Goal: Information Seeking & Learning: Learn about a topic

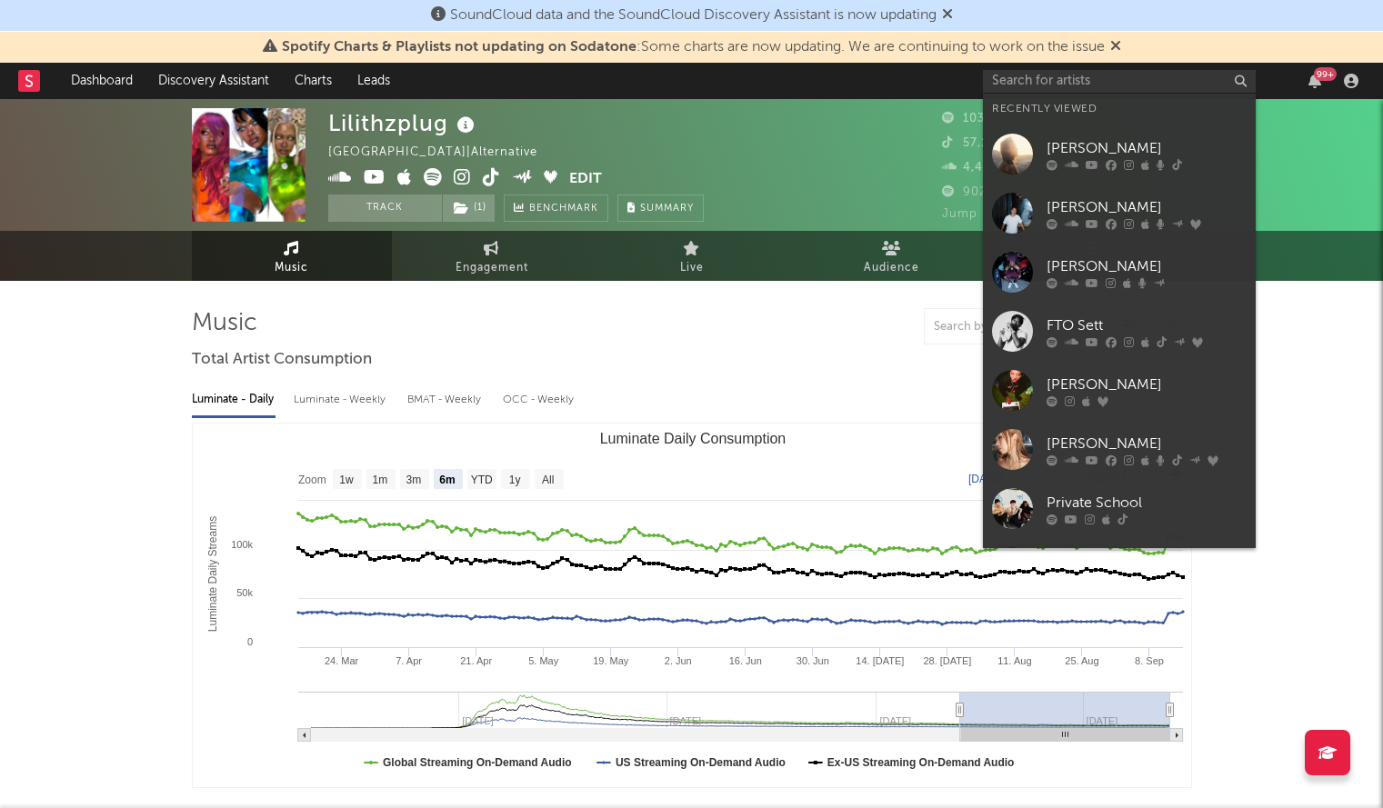
select select "6m"
click at [1051, 75] on input "text" at bounding box center [1119, 81] width 273 height 23
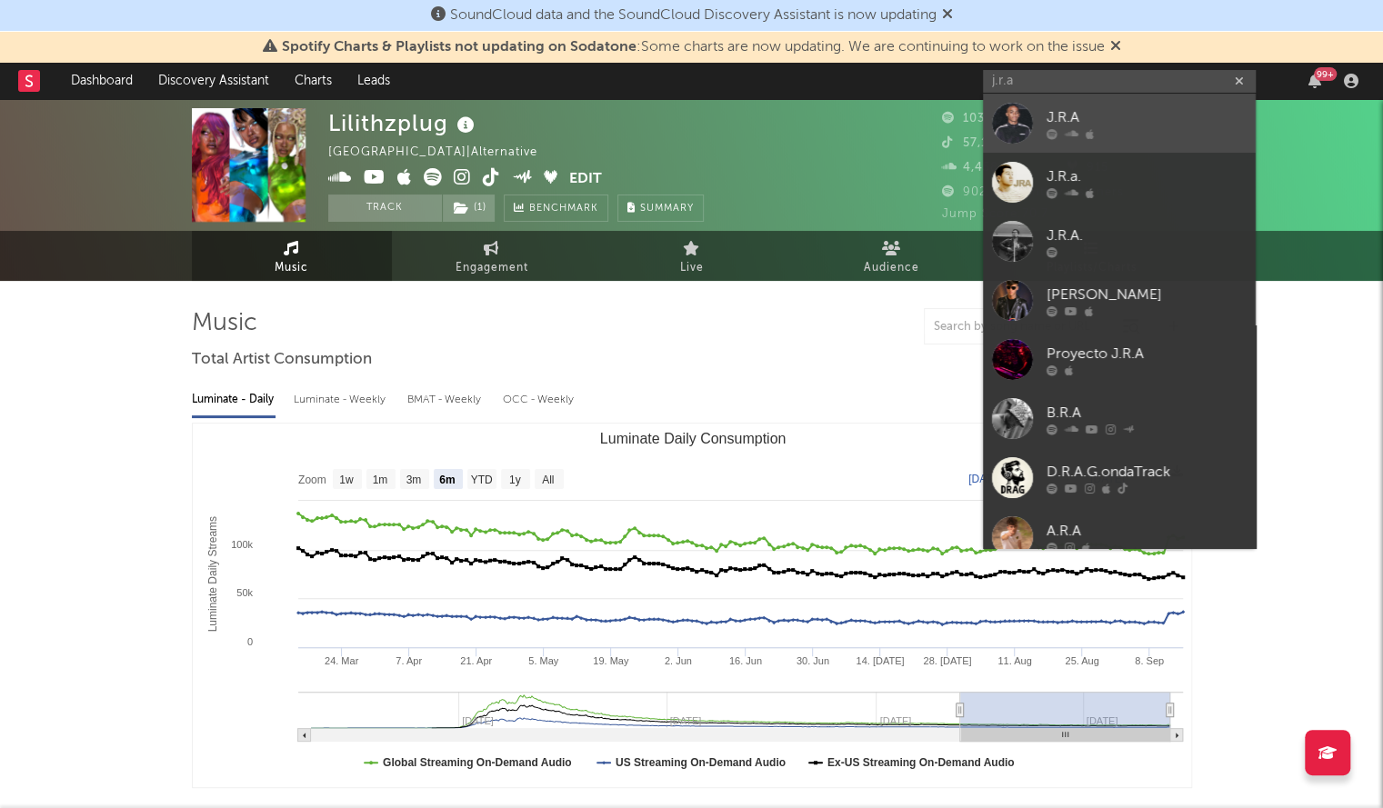
type input "j.r.a"
click at [1027, 113] on div at bounding box center [1012, 123] width 41 height 41
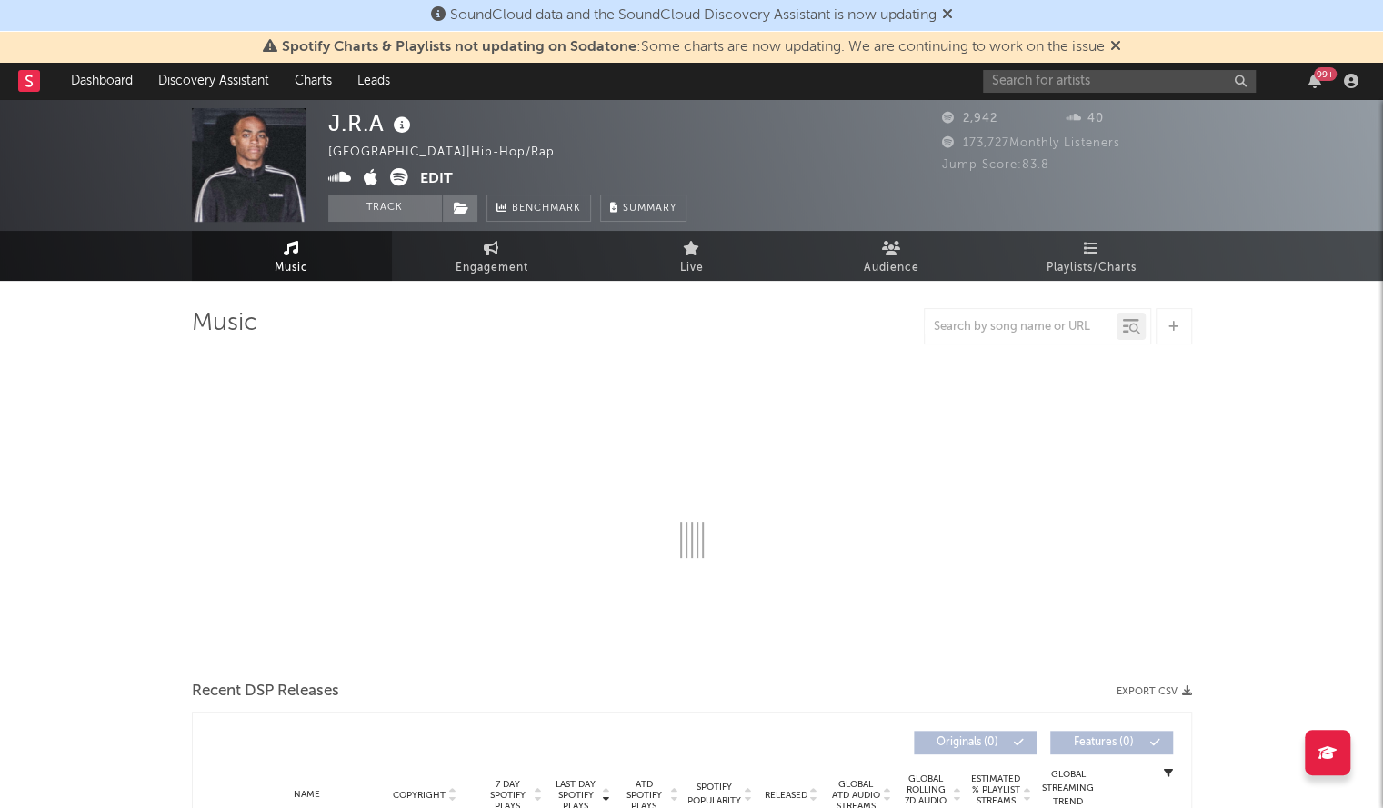
select select "1w"
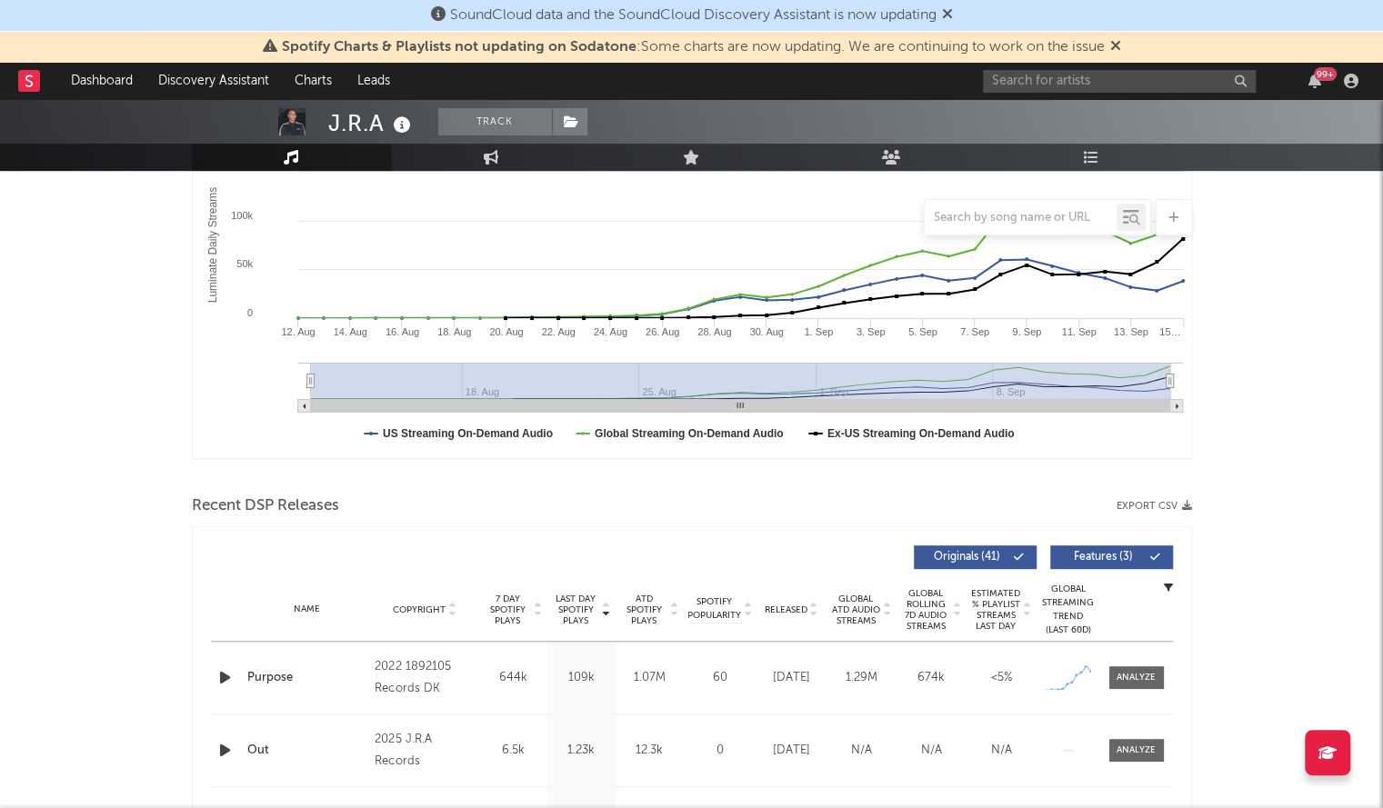
scroll to position [304, 0]
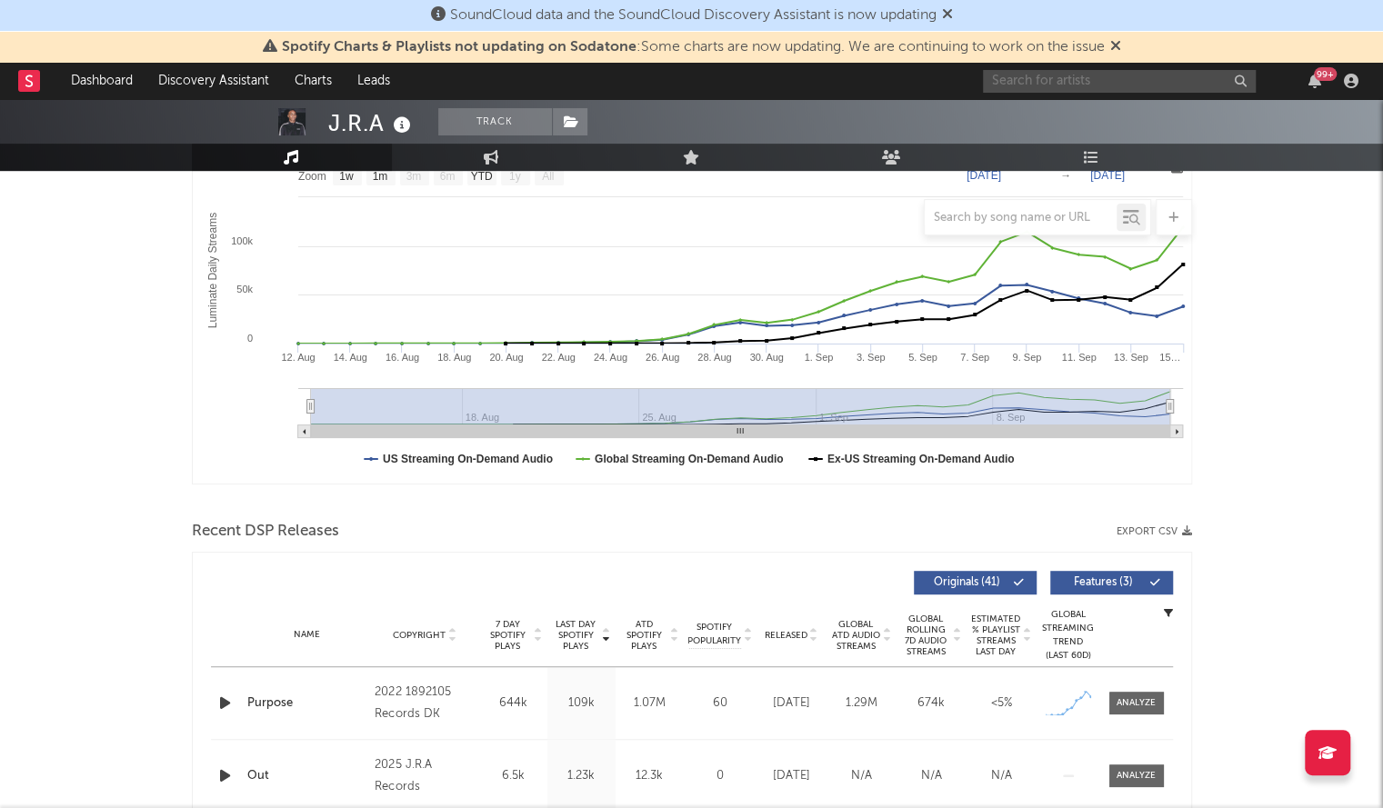
click at [1089, 92] on input "text" at bounding box center [1119, 81] width 273 height 23
paste input "SweedyQ"
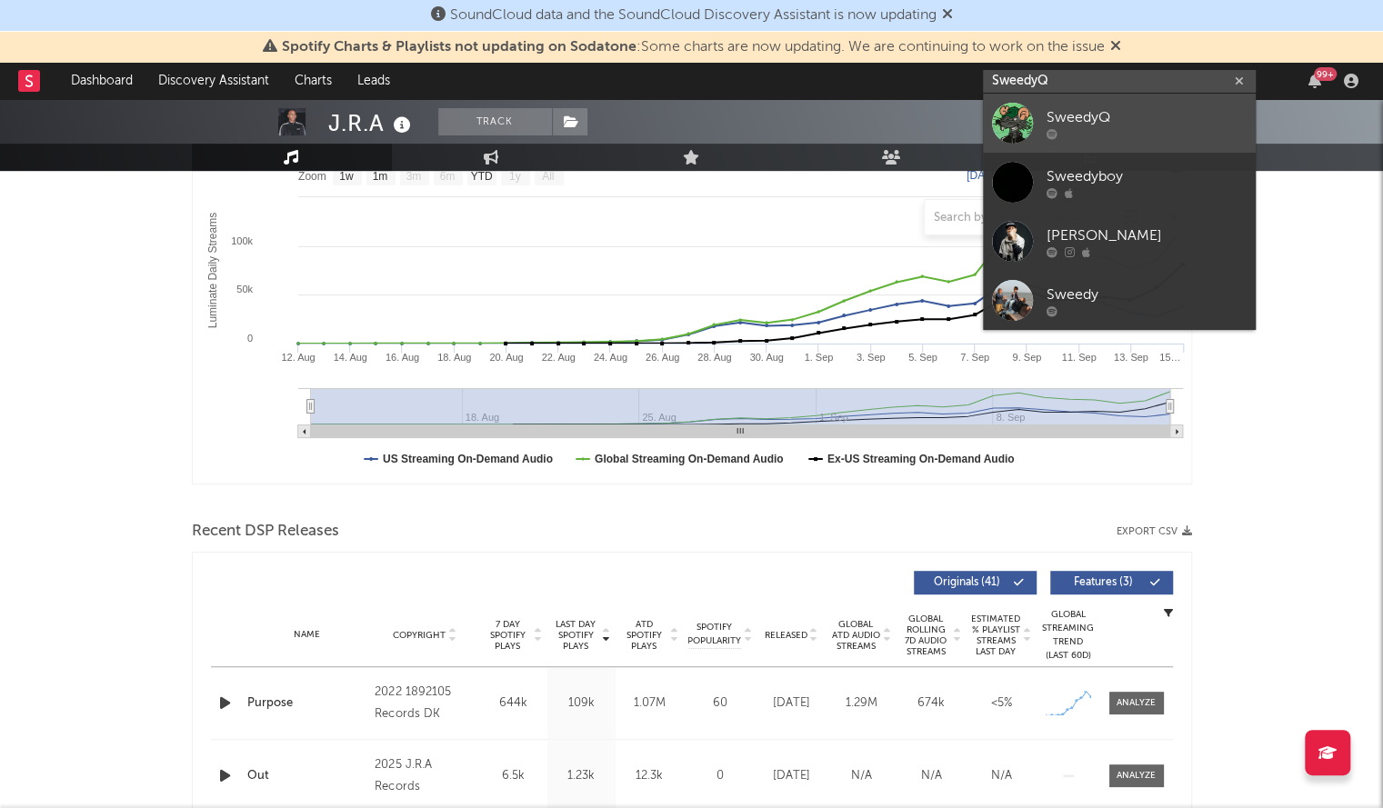
type input "SweedyQ"
click at [1012, 128] on div at bounding box center [1012, 123] width 41 height 41
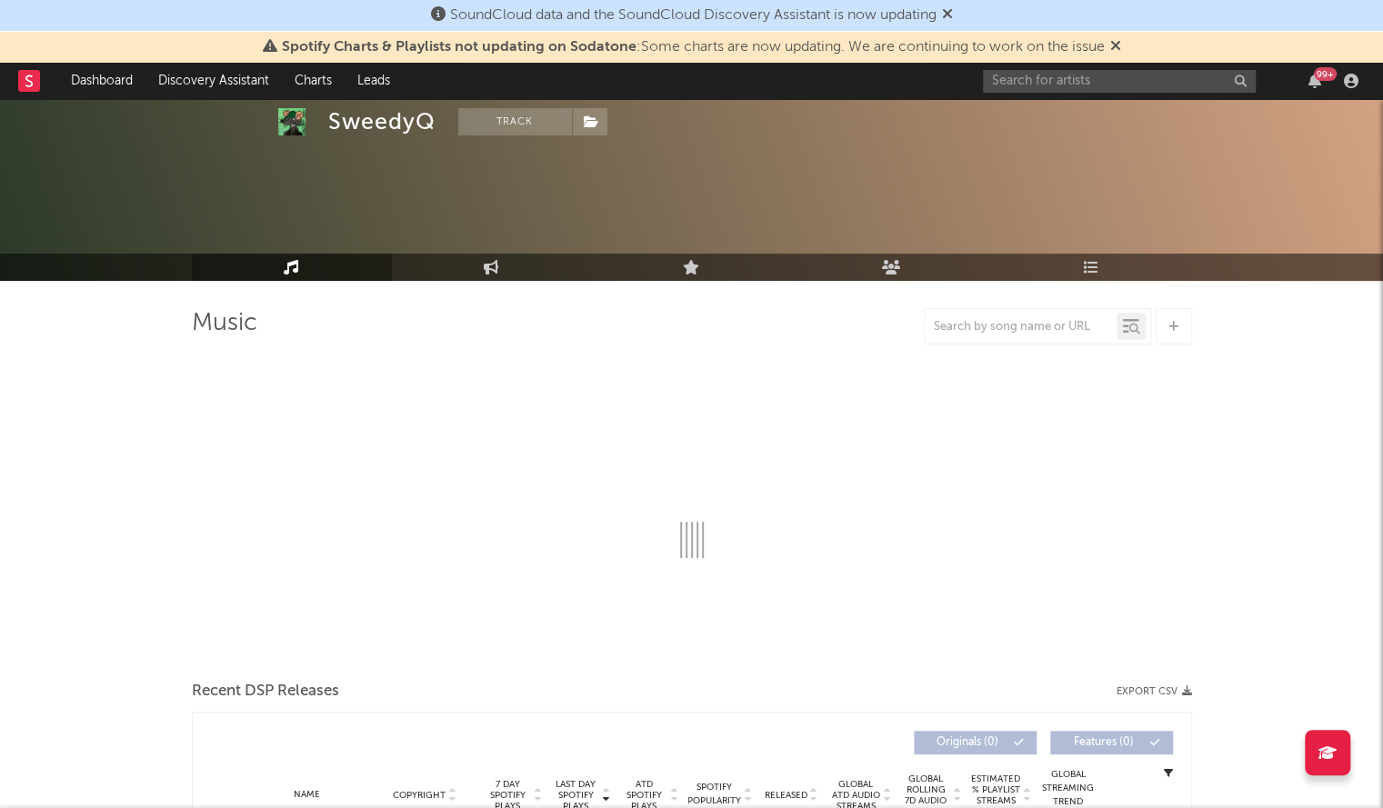
scroll to position [144, 0]
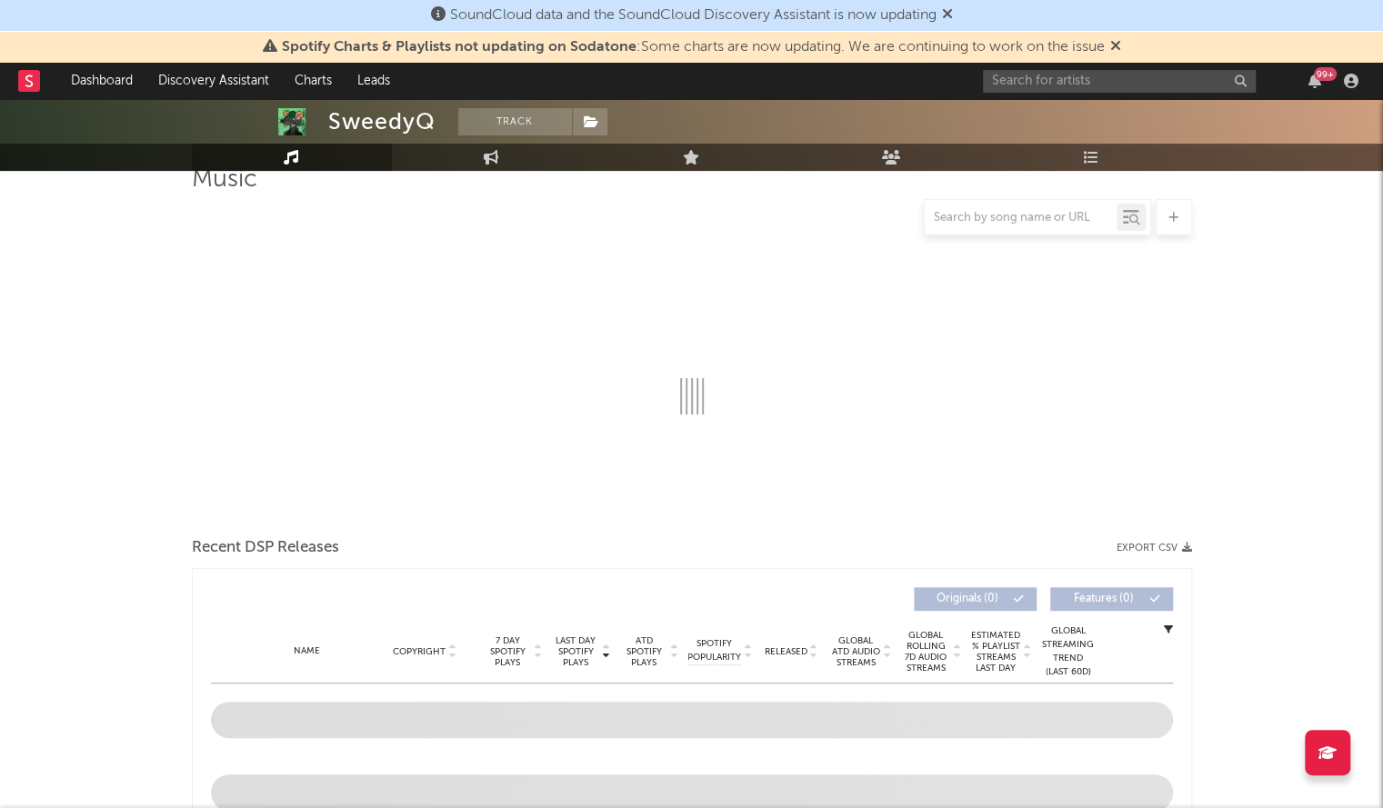
select select "6m"
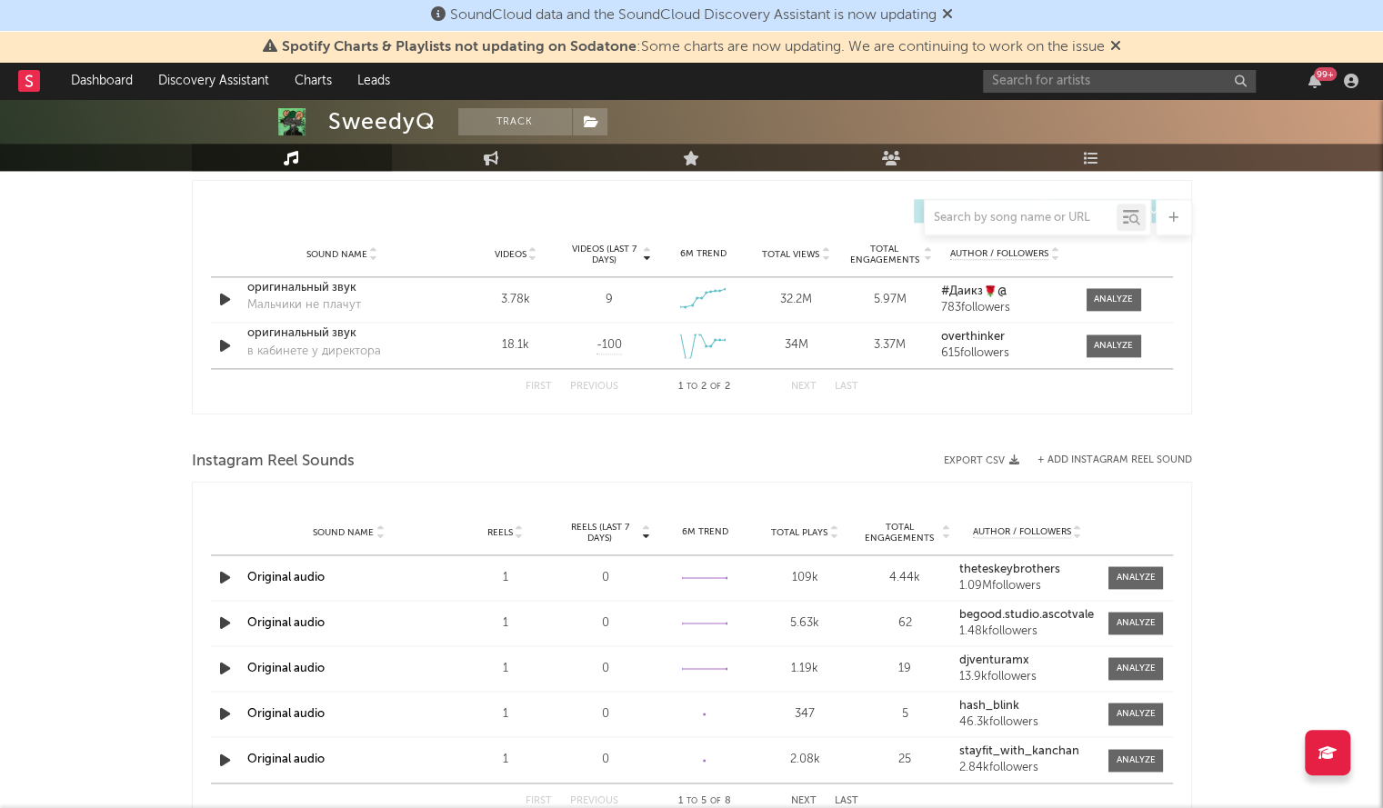
scroll to position [1269, 0]
click at [284, 285] on div "оригинальный звук" at bounding box center [342, 287] width 190 height 18
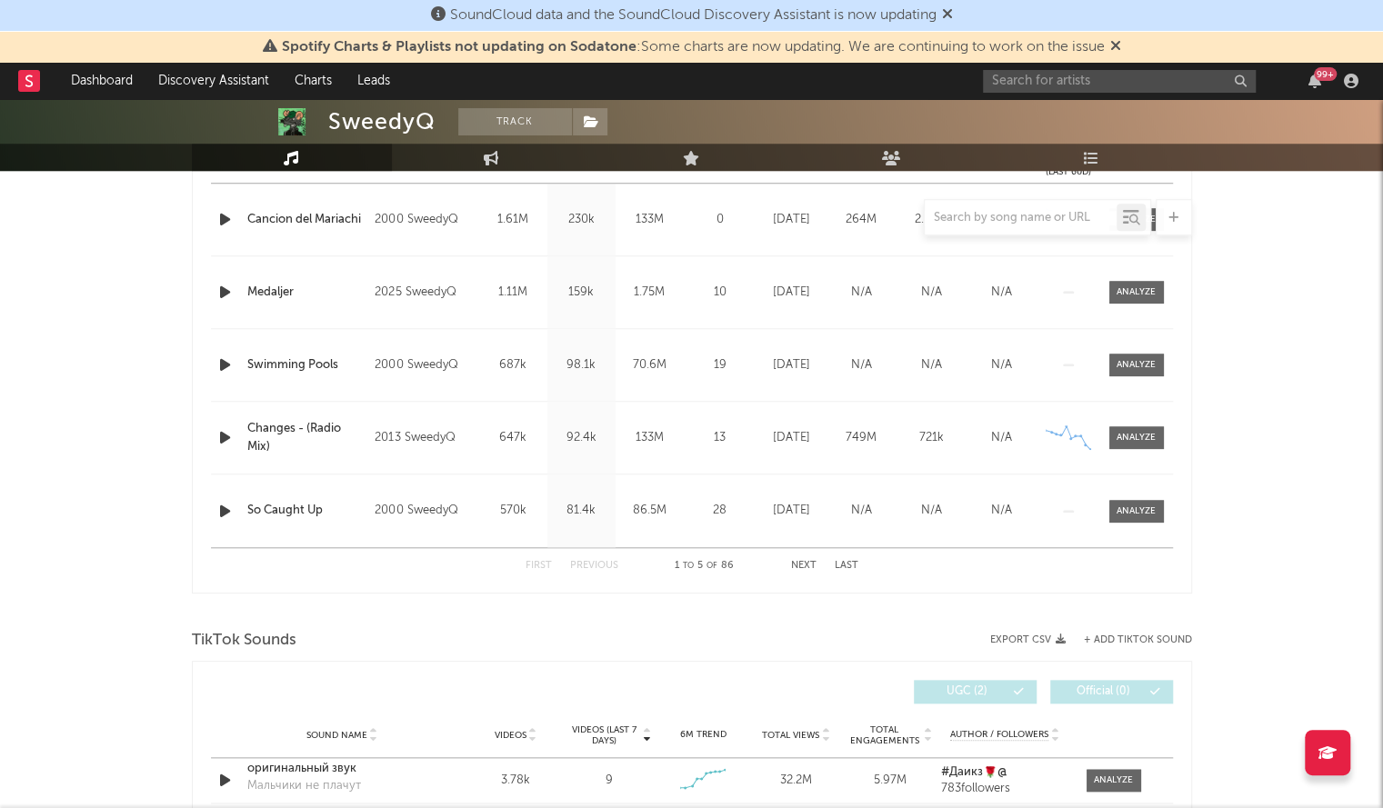
scroll to position [478, 0]
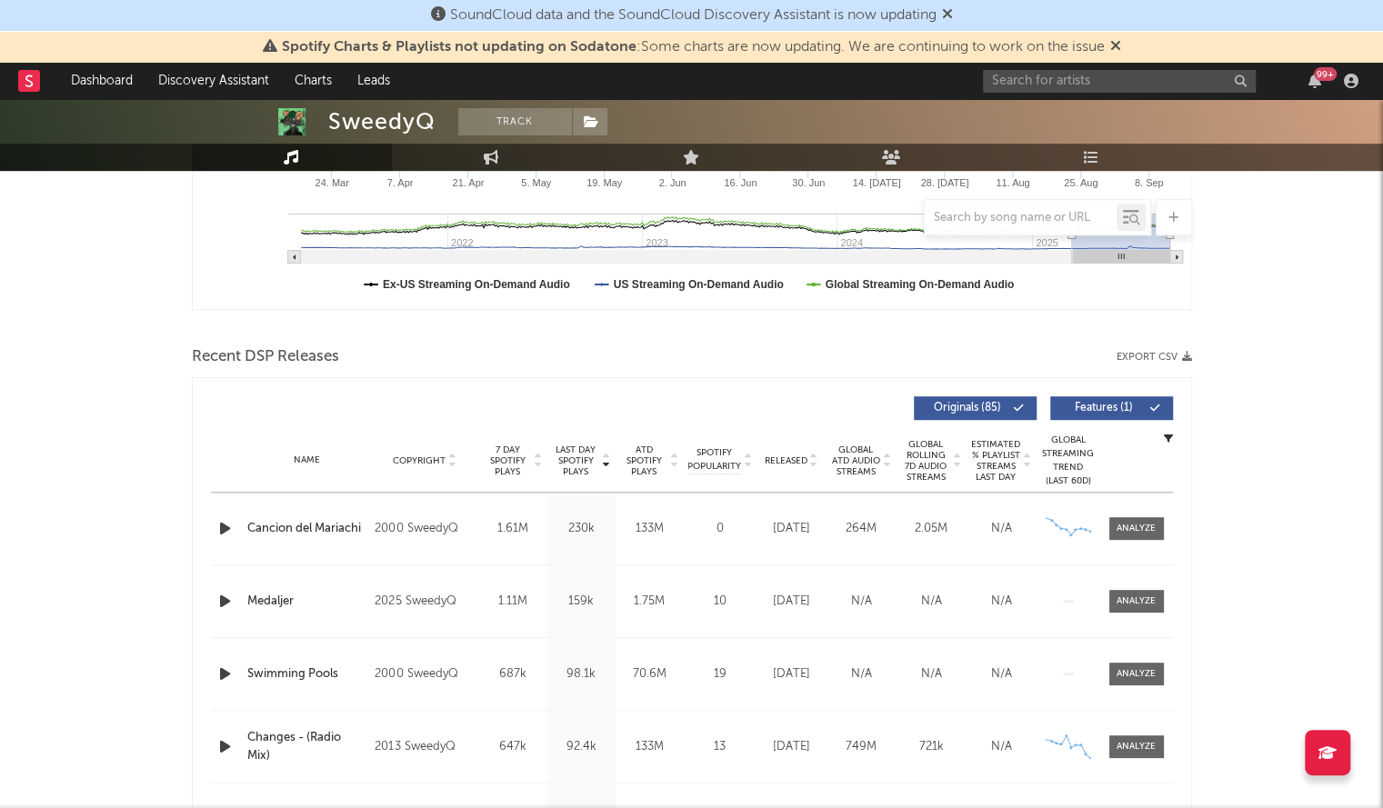
click at [782, 455] on span "Released" at bounding box center [785, 460] width 43 height 11
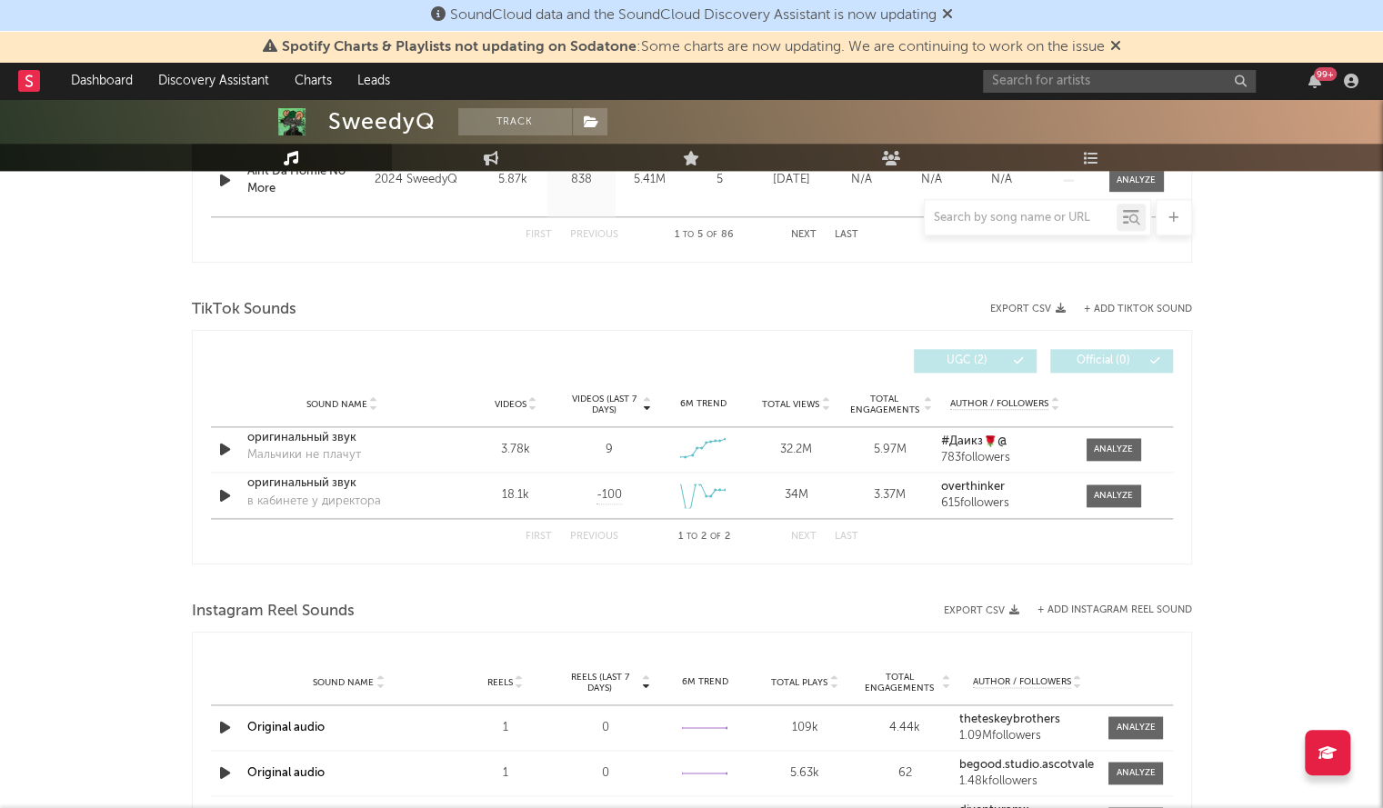
scroll to position [1373, 0]
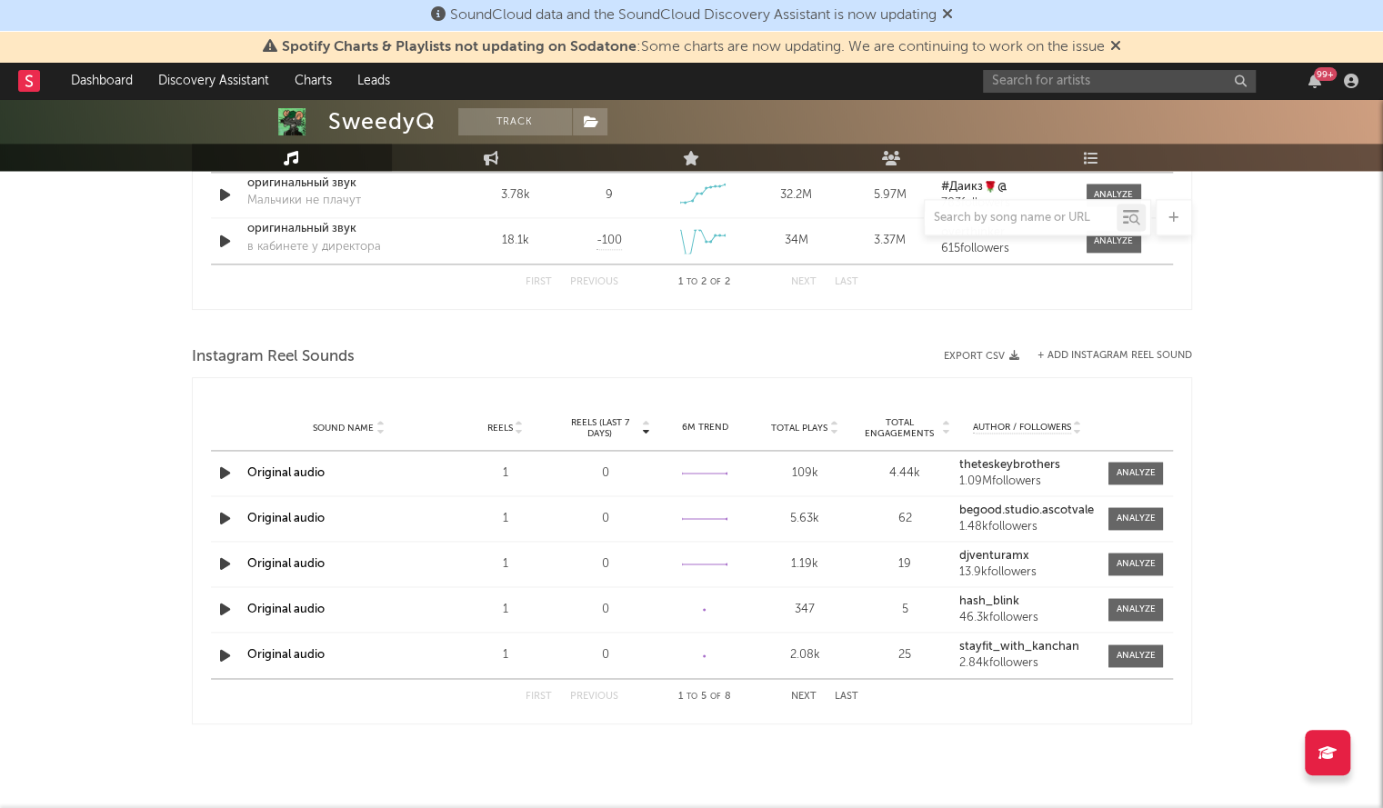
click at [288, 469] on link "Original audio" at bounding box center [285, 473] width 77 height 12
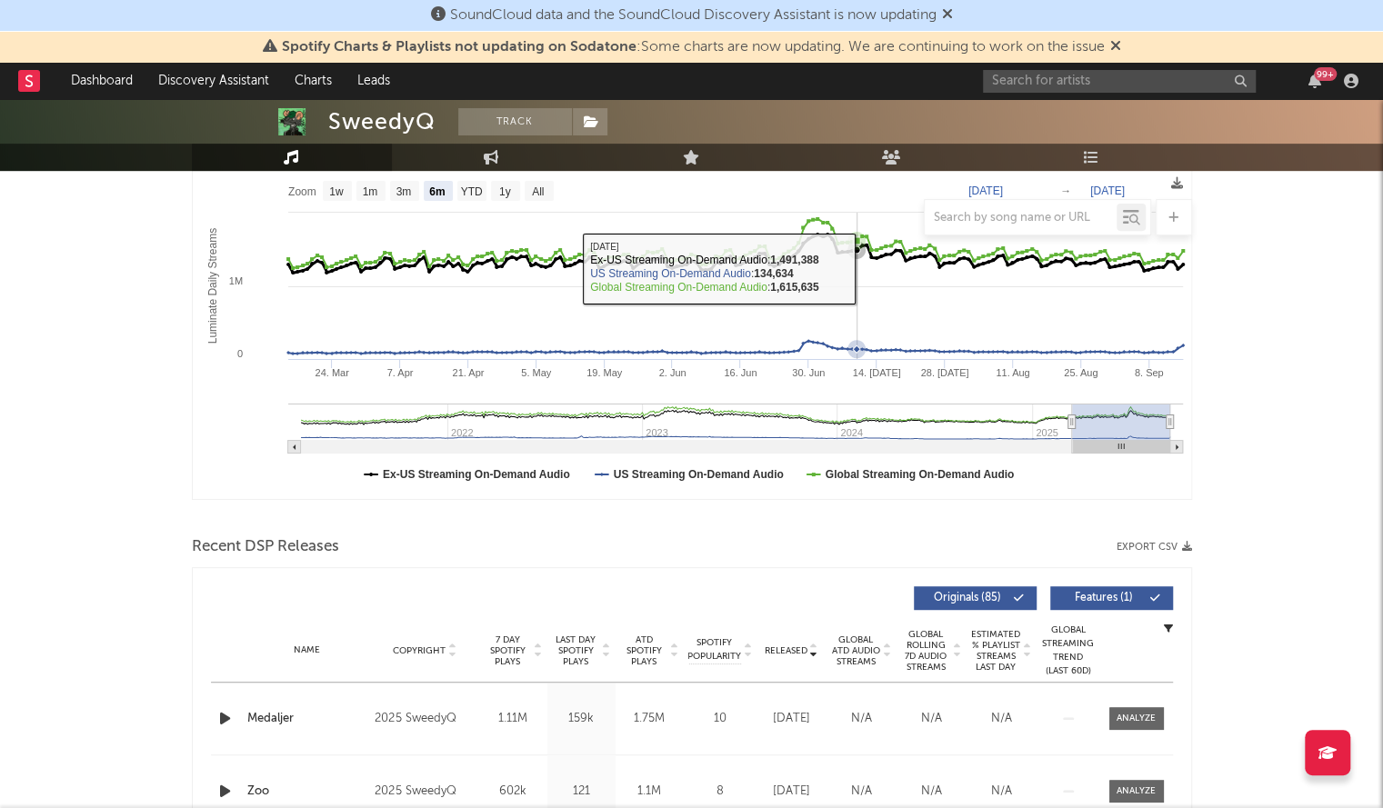
scroll to position [0, 0]
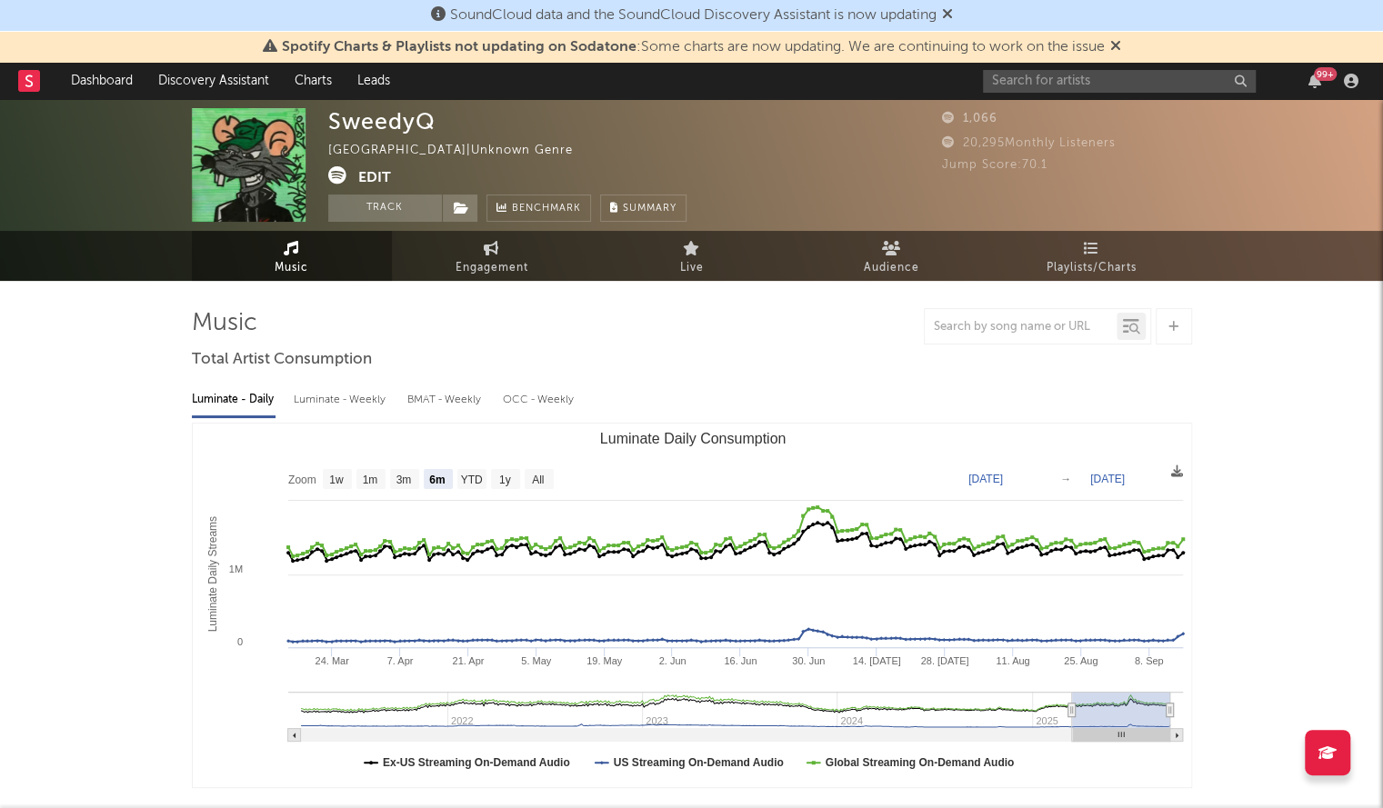
click at [355, 117] on div "SweedyQ" at bounding box center [381, 121] width 107 height 26
